Goal: Task Accomplishment & Management: Use online tool/utility

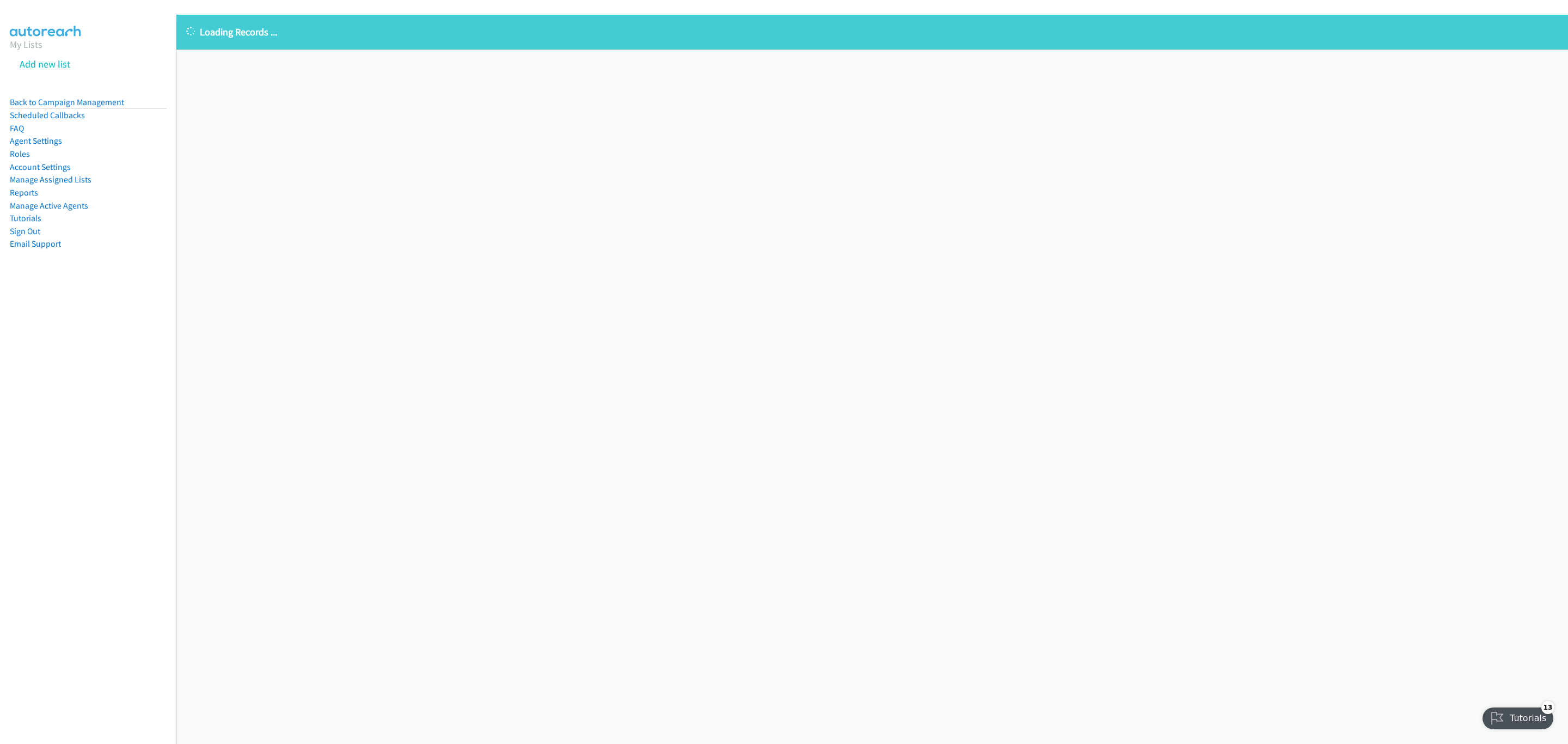
click at [574, 281] on div "Loading Records ... Sorry, something went wrong please try again." at bounding box center [872, 379] width 1391 height 729
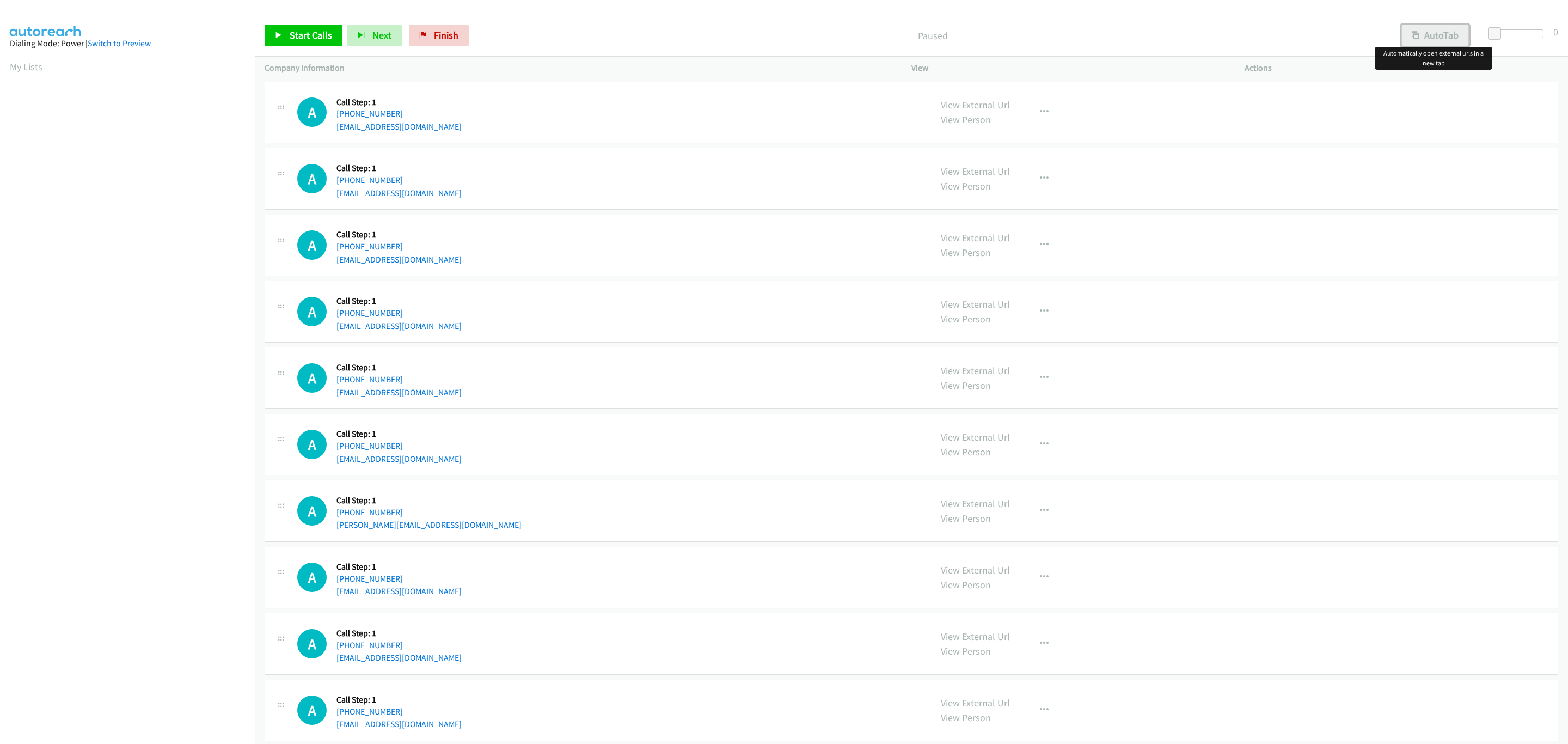
click at [1451, 36] on button "AutoTab" at bounding box center [1435, 35] width 68 height 22
click at [1495, 30] on span at bounding box center [1496, 33] width 13 height 13
click at [291, 38] on span "Start Calls" at bounding box center [311, 35] width 43 height 13
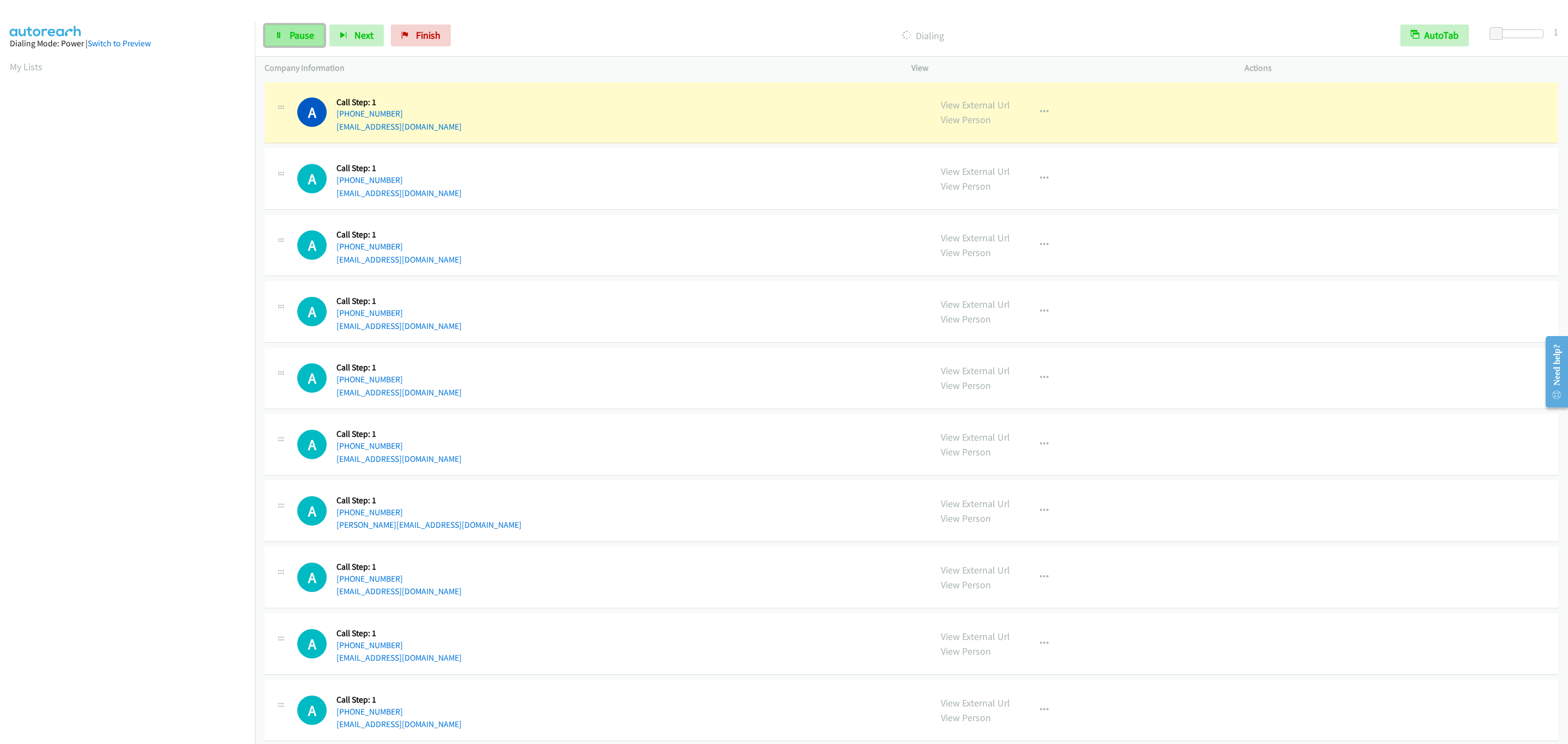
click at [306, 37] on span "Pause" at bounding box center [302, 35] width 24 height 13
click at [730, 365] on div "A Callback Scheduled Call Step: 1 America/Los_Angeles [PHONE_NUMBER] [EMAIL_ADD…" at bounding box center [609, 378] width 624 height 41
click at [730, 331] on div "A Callback Scheduled Call Step: 1 America/New_York [PHONE_NUMBER] [EMAIL_ADDRES…" at bounding box center [609, 312] width 624 height 41
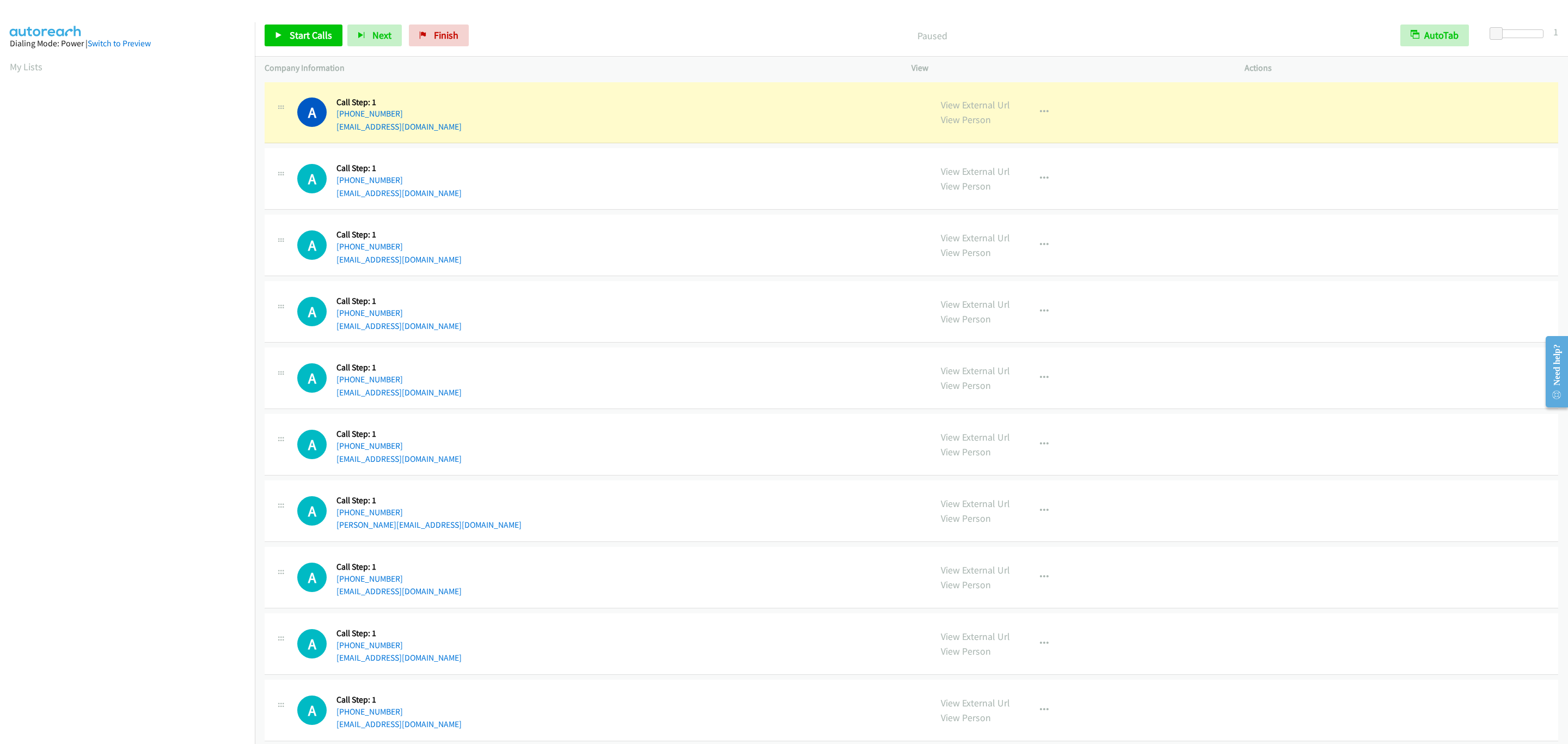
drag, startPoint x: 720, startPoint y: 288, endPoint x: 725, endPoint y: 291, distance: 5.8
click at [724, 288] on div "A Callback Scheduled Call Step: 1 America/New_York [PHONE_NUMBER] [EMAIL_ADDRES…" at bounding box center [911, 312] width 1293 height 61
click at [747, 287] on div "A Callback Scheduled Call Step: 1 America/New_York [PHONE_NUMBER] [EMAIL_ADDRES…" at bounding box center [911, 312] width 1293 height 61
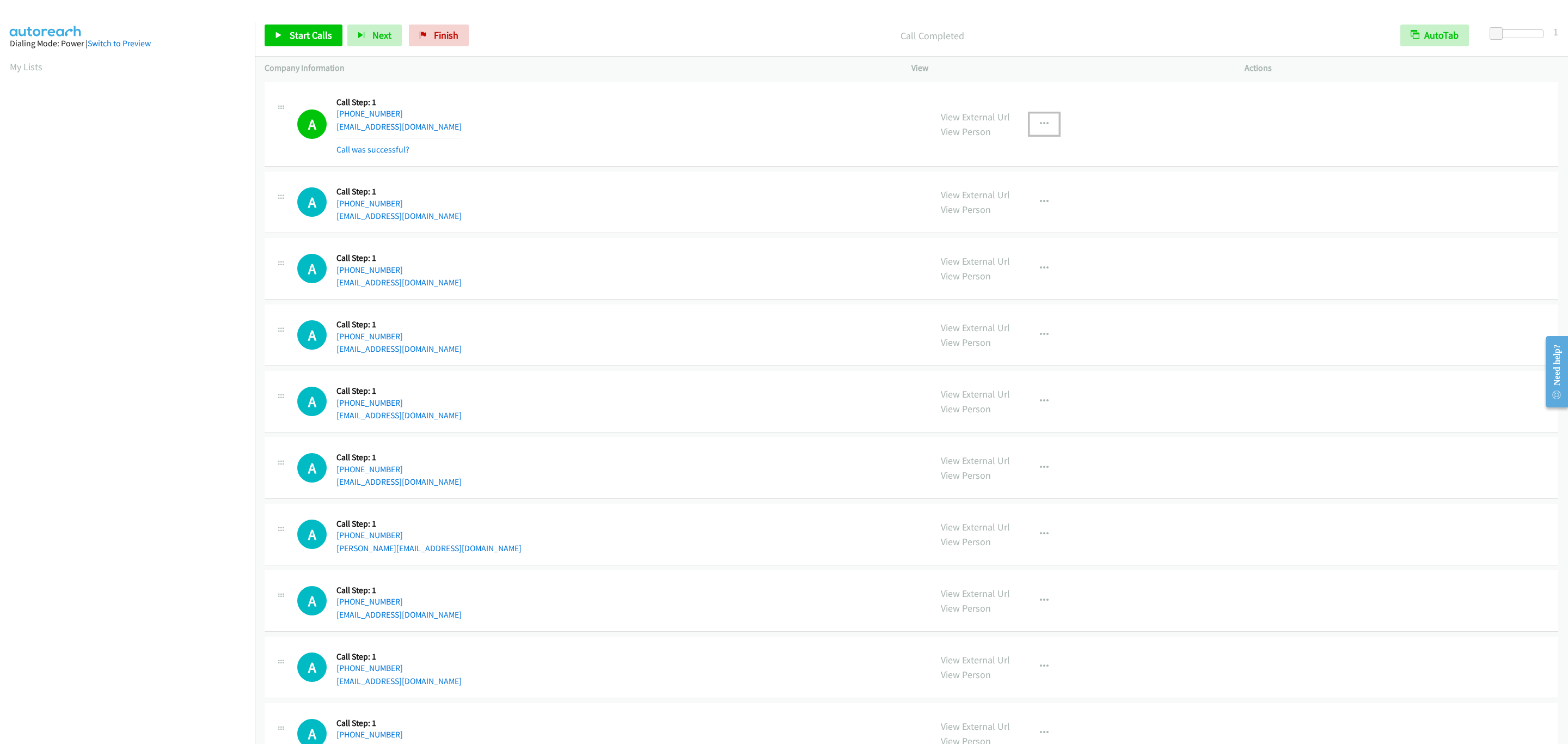
click at [1045, 124] on button "button" at bounding box center [1044, 124] width 29 height 22
click at [1021, 228] on link "Add to do not call list" at bounding box center [986, 217] width 145 height 22
